Goal: Task Accomplishment & Management: Manage account settings

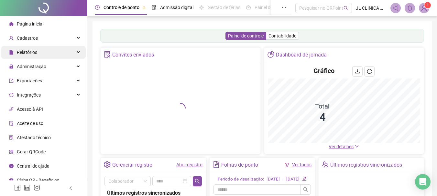
click at [45, 52] on div "Relatórios" at bounding box center [43, 52] width 84 height 13
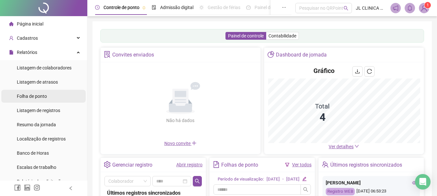
click at [46, 96] on span "Folha de ponto" at bounding box center [32, 96] width 30 height 5
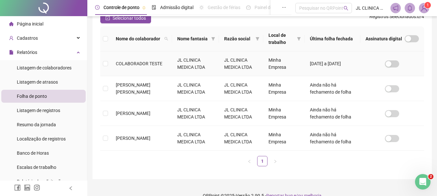
scroll to position [99, 0]
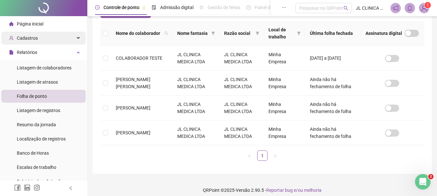
click at [38, 32] on div "Cadastros" at bounding box center [43, 38] width 84 height 13
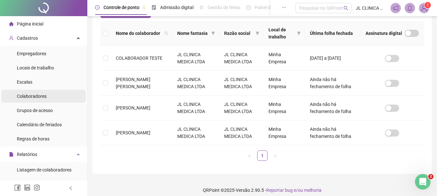
click at [37, 97] on span "Colaboradores" at bounding box center [32, 96] width 30 height 5
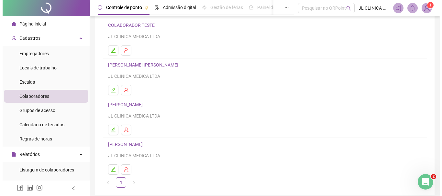
scroll to position [65, 0]
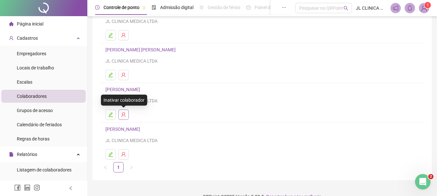
click at [123, 115] on icon "user-delete" at bounding box center [123, 115] width 4 height 5
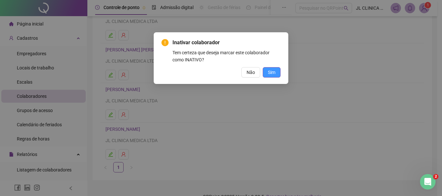
click at [273, 72] on span "Sim" at bounding box center [271, 72] width 7 height 7
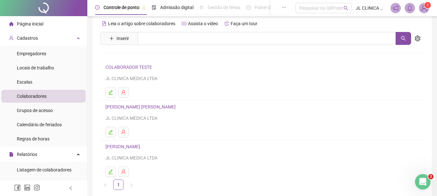
scroll to position [0, 0]
